Goal: Navigation & Orientation: Find specific page/section

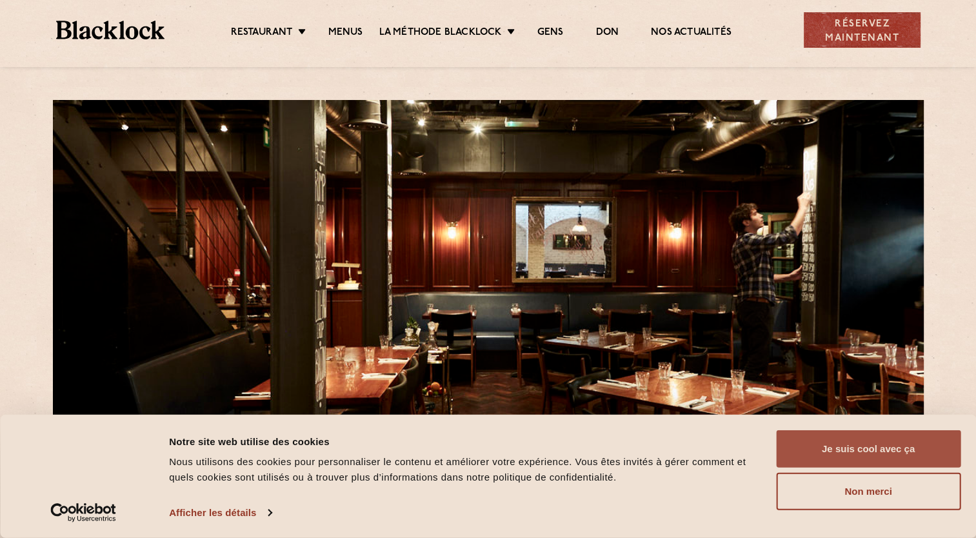
click at [896, 449] on button "Je suis cool avec ça" at bounding box center [868, 448] width 185 height 37
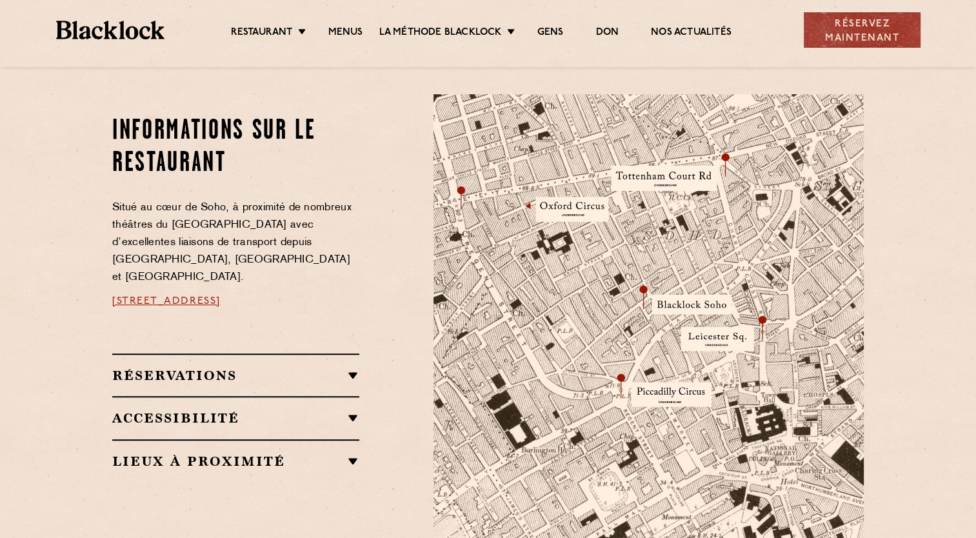
scroll to position [774, 0]
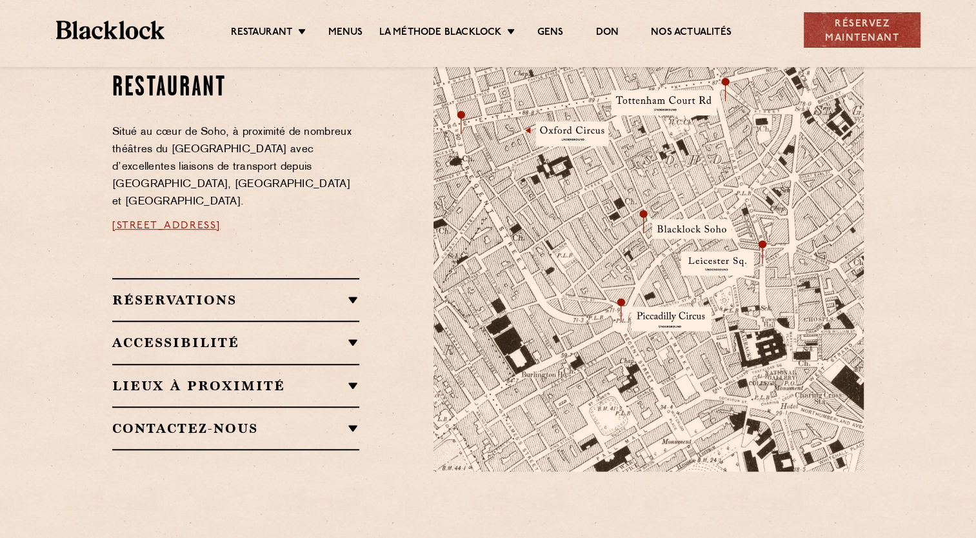
click at [364, 295] on div "Informations sur le restaurant Situé au cœur de [GEOGRAPHIC_DATA], à proximité …" at bounding box center [263, 245] width 321 height 453
click at [351, 294] on h2 "Réservations" at bounding box center [235, 299] width 247 height 15
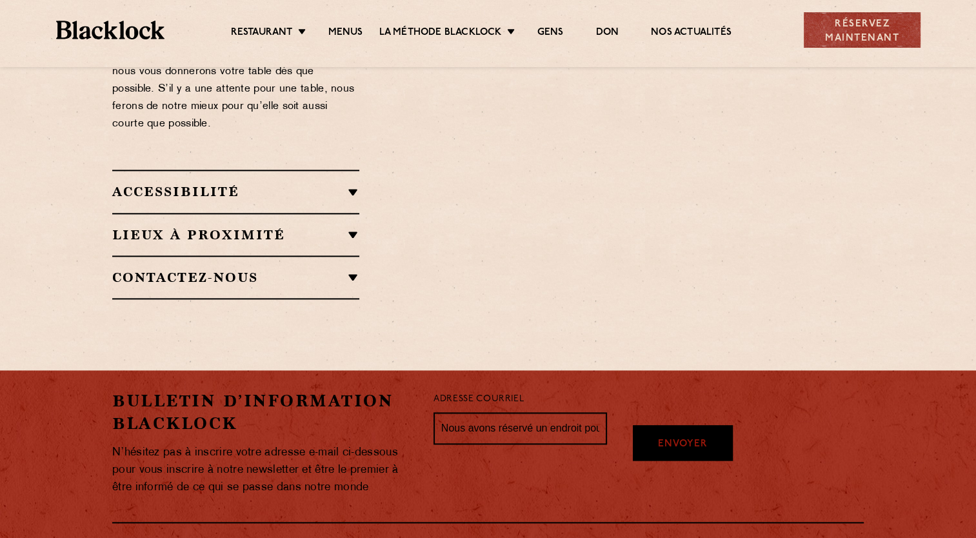
scroll to position [1419, 0]
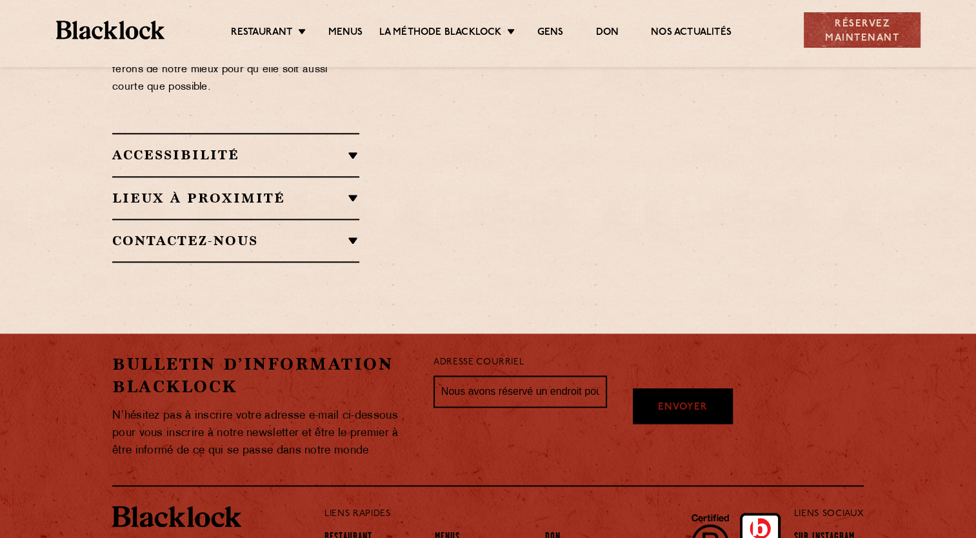
click at [354, 190] on h2 "Lieux à proximité" at bounding box center [235, 197] width 247 height 15
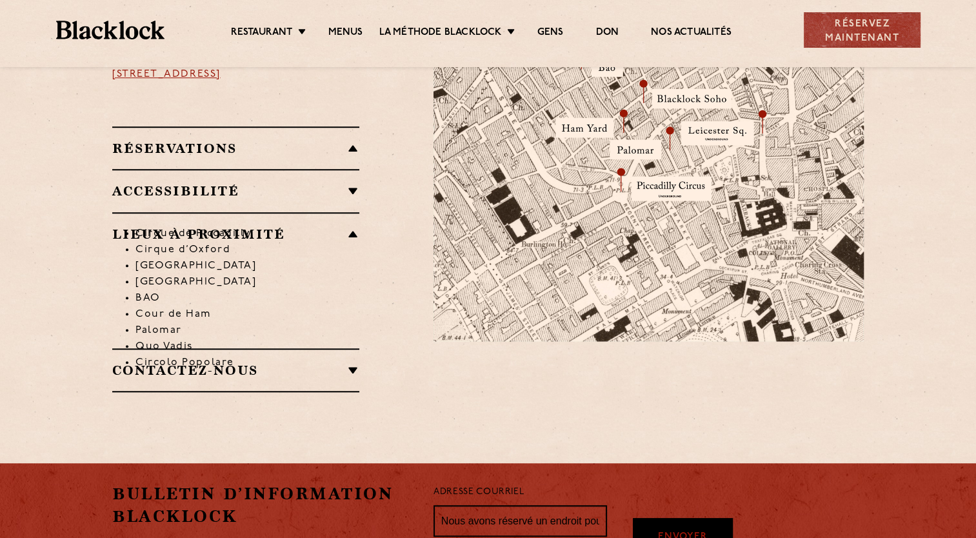
scroll to position [839, 0]
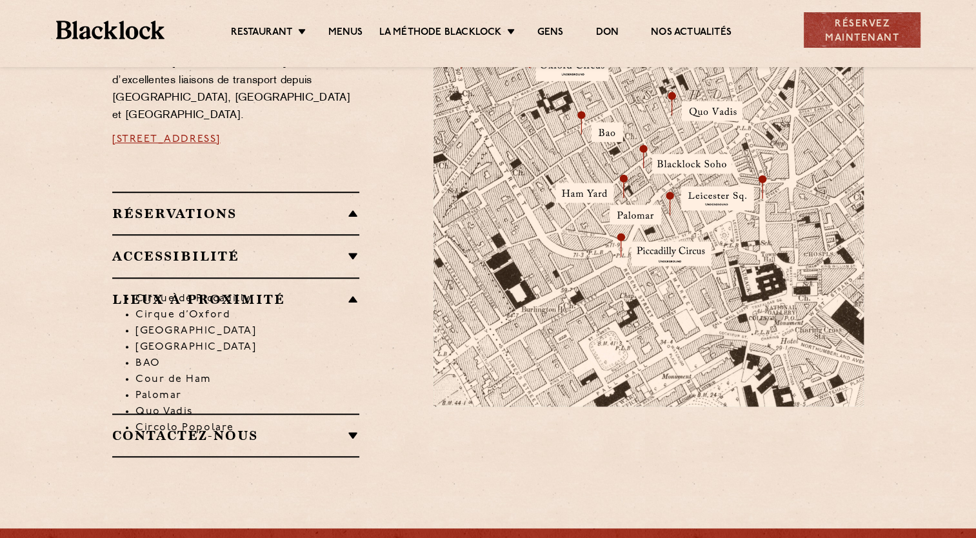
click at [353, 22] on ul "Restaurant [GEOGRAPHIC_DATA] [GEOGRAPHIC_DATA] [GEOGRAPHIC_DATA] [GEOGRAPHIC_DA…" at bounding box center [481, 30] width 633 height 21
click at [349, 32] on link "Menus" at bounding box center [345, 33] width 35 height 14
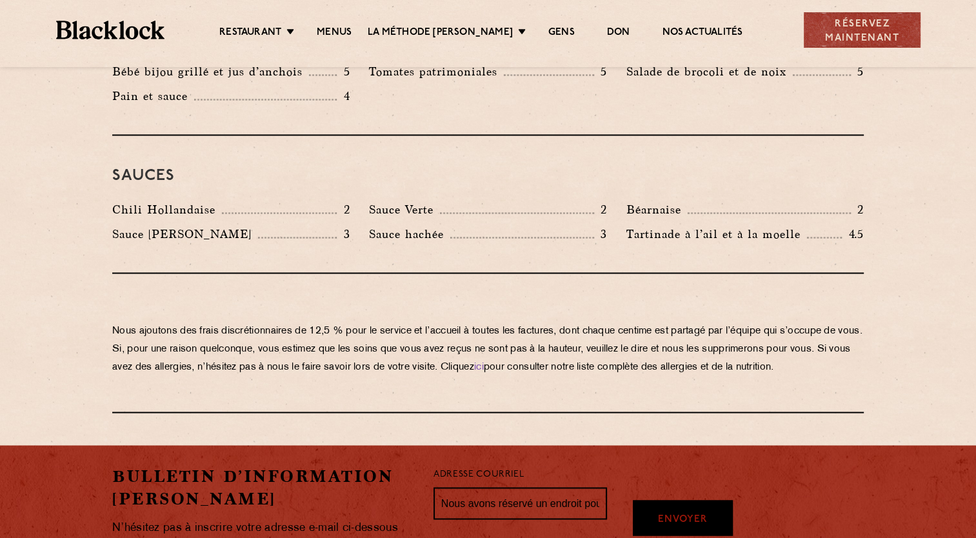
scroll to position [2300, 0]
